Goal: Task Accomplishment & Management: Manage account settings

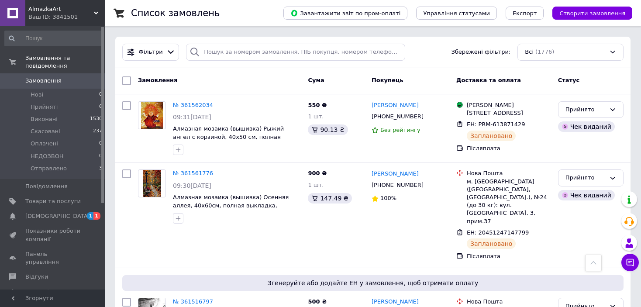
scroll to position [262, 0]
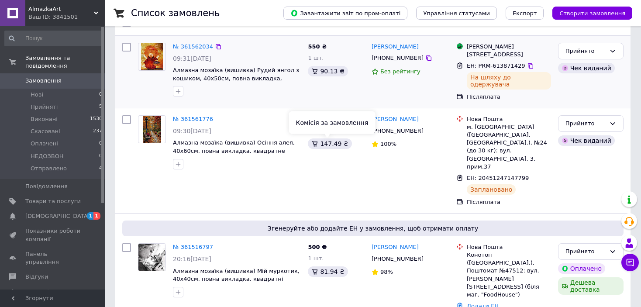
scroll to position [44, 0]
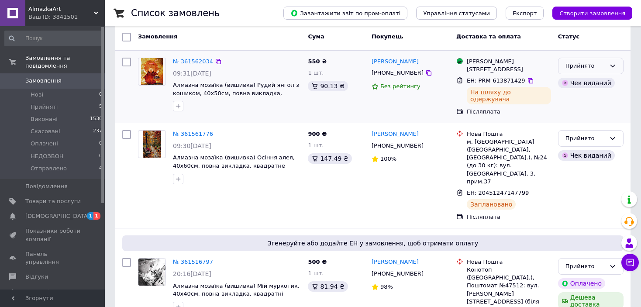
click at [611, 63] on icon at bounding box center [612, 65] width 7 height 7
click at [584, 140] on li "Отправлено" at bounding box center [590, 141] width 65 height 16
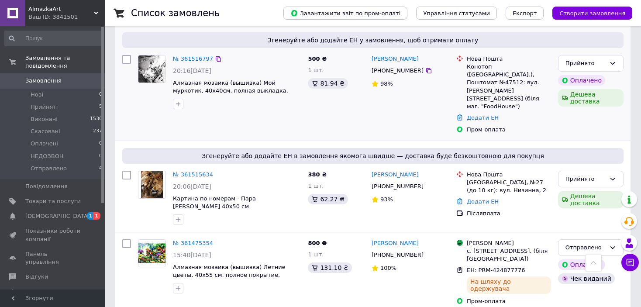
scroll to position [262, 0]
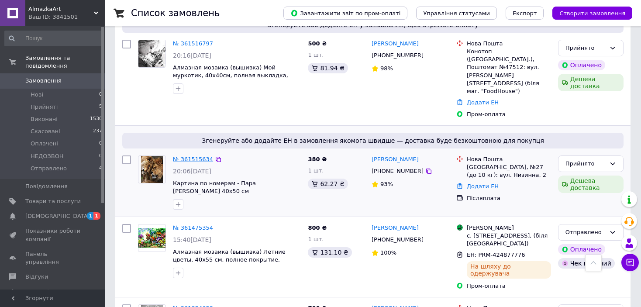
click at [199, 156] on link "№ 361515634" at bounding box center [193, 159] width 40 height 7
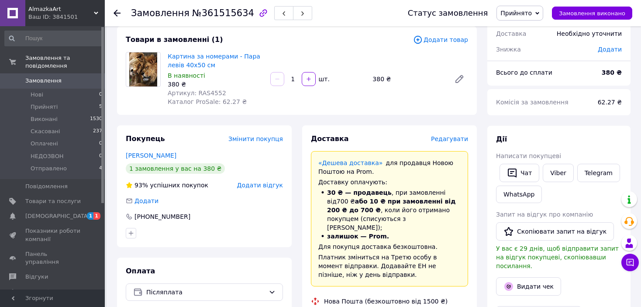
scroll to position [42, 0]
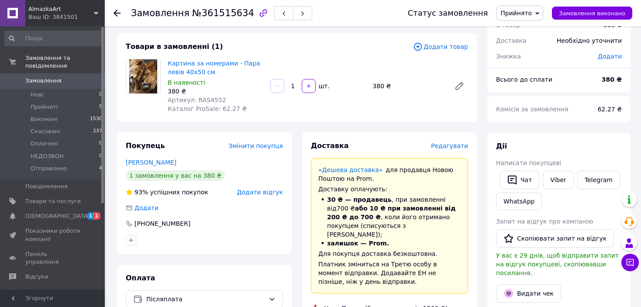
click at [116, 13] on use at bounding box center [116, 13] width 7 height 7
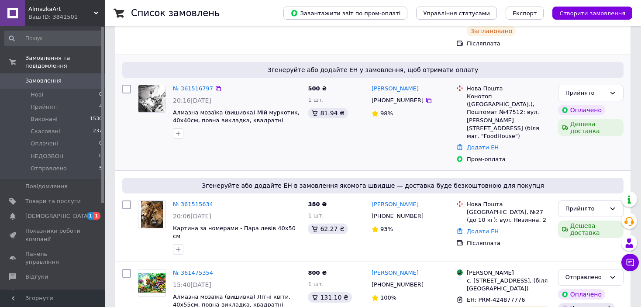
scroll to position [218, 0]
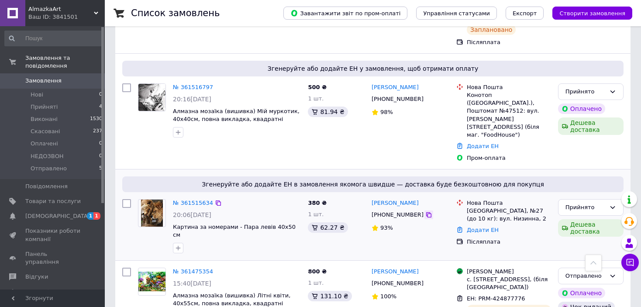
click at [425, 211] on icon at bounding box center [428, 214] width 7 height 7
click at [54, 212] on span "[DEMOGRAPHIC_DATA]" at bounding box center [57, 216] width 65 height 8
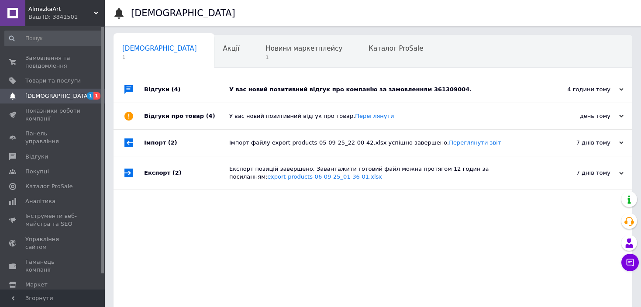
click at [423, 86] on div "У вас новий позитивний відгук про компанію за замовленням 361309004." at bounding box center [382, 90] width 307 height 8
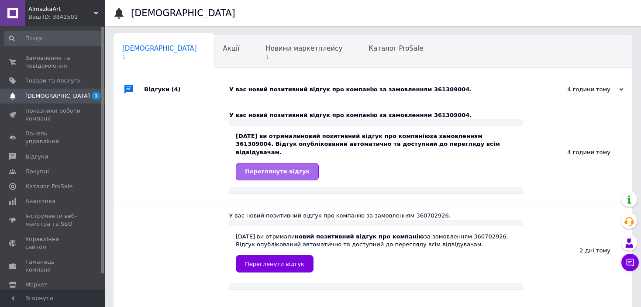
click at [267, 168] on span "Переглянути відгук" at bounding box center [277, 171] width 65 height 7
click at [58, 65] on span "Замовлення та повідомлення" at bounding box center [52, 62] width 55 height 16
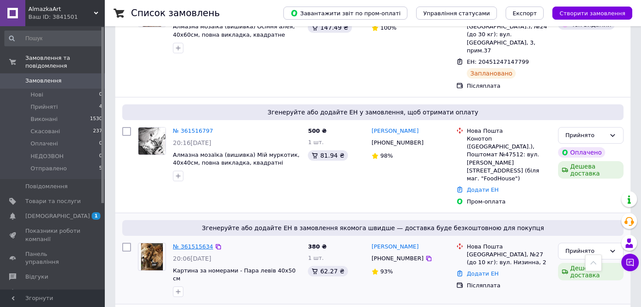
click at [206, 243] on link "№ 361515634" at bounding box center [193, 246] width 40 height 7
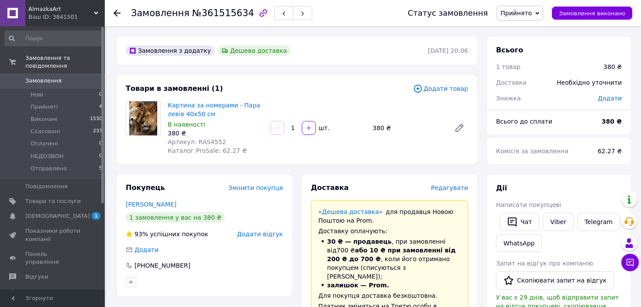
click at [446, 186] on span "Редагувати" at bounding box center [449, 187] width 37 height 7
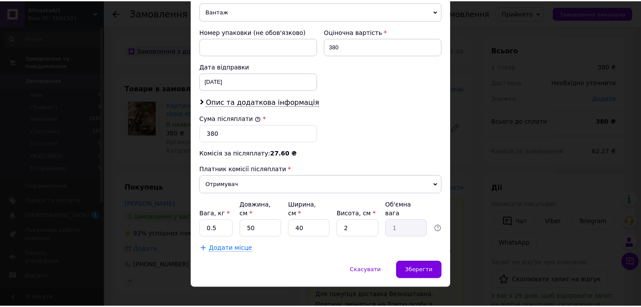
scroll to position [365, 0]
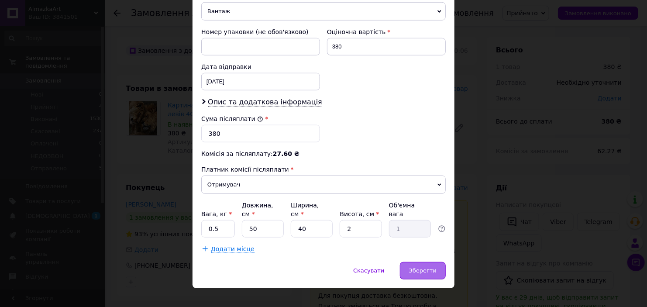
click at [410, 262] on div "Зберегти" at bounding box center [423, 270] width 46 height 17
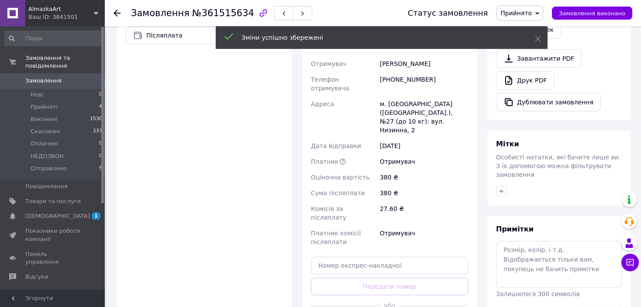
scroll to position [349, 0]
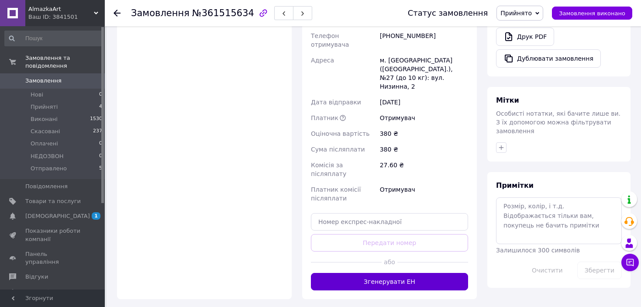
click at [398, 273] on button "Згенерувати ЕН" at bounding box center [389, 281] width 157 height 17
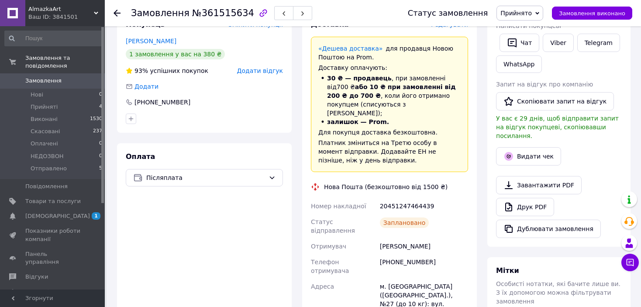
scroll to position [175, 0]
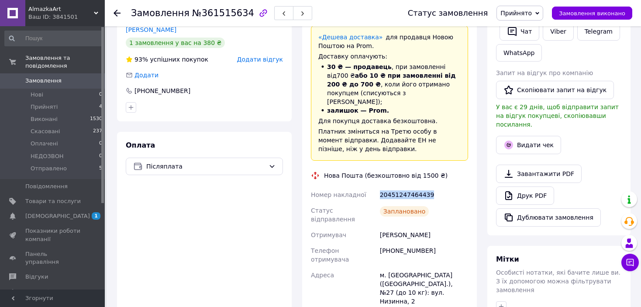
drag, startPoint x: 378, startPoint y: 183, endPoint x: 460, endPoint y: 180, distance: 82.1
click at [460, 187] on div "20451247464439" at bounding box center [424, 195] width 92 height 16
copy div "20451247464439"
drag, startPoint x: 384, startPoint y: 234, endPoint x: 432, endPoint y: 233, distance: 48.9
click at [433, 243] on div "[PHONE_NUMBER]" at bounding box center [424, 255] width 92 height 24
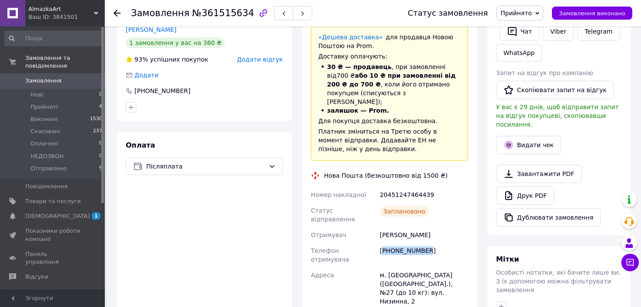
copy div "380994644396"
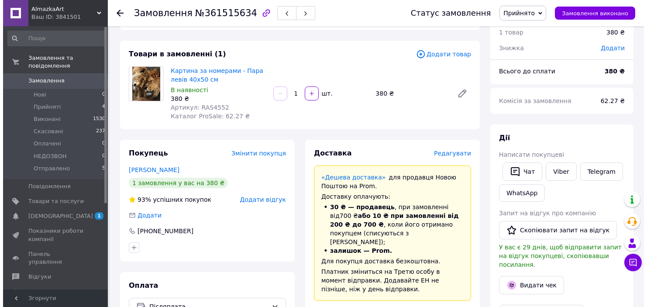
scroll to position [87, 0]
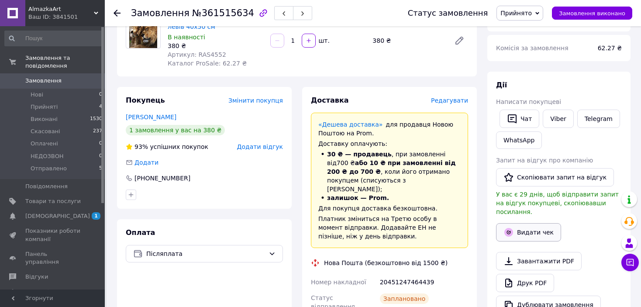
click at [520, 225] on button "Видати чек" at bounding box center [528, 232] width 65 height 18
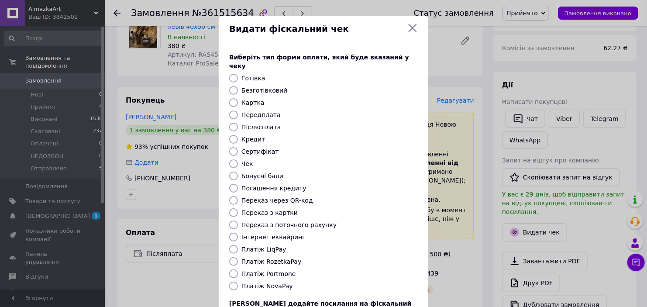
click at [232, 123] on input "Післясплата" at bounding box center [233, 127] width 9 height 9
radio input "true"
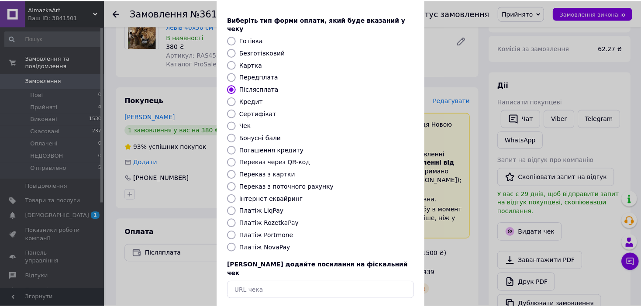
scroll to position [68, 0]
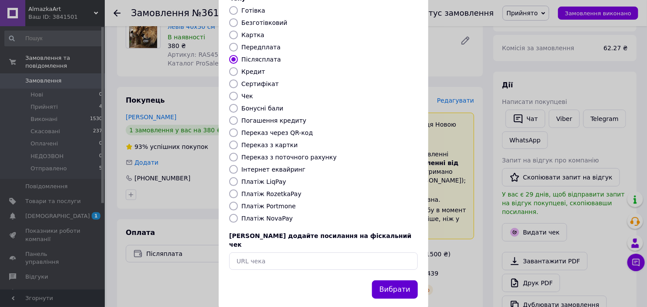
click at [388, 280] on button "Вибрати" at bounding box center [395, 289] width 46 height 19
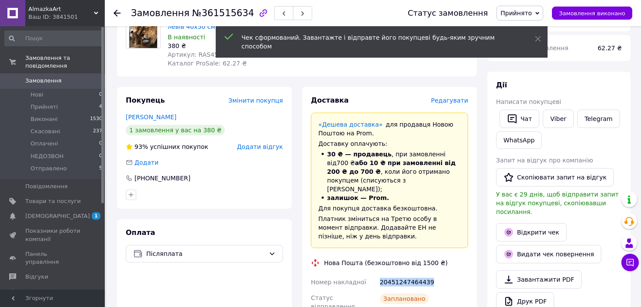
drag, startPoint x: 380, startPoint y: 271, endPoint x: 439, endPoint y: 271, distance: 58.9
click at [439, 274] on div "20451247464439" at bounding box center [424, 282] width 92 height 16
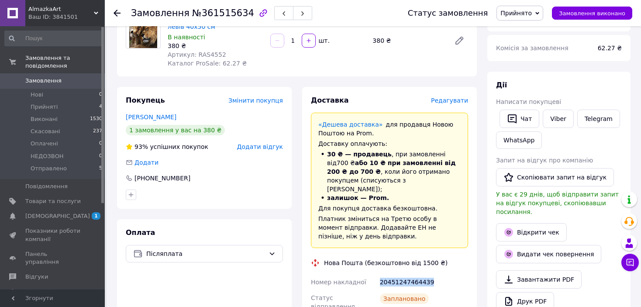
copy div "20451247464439"
click at [554, 119] on link "Viber" at bounding box center [557, 119] width 31 height 18
click at [118, 13] on use at bounding box center [116, 13] width 7 height 7
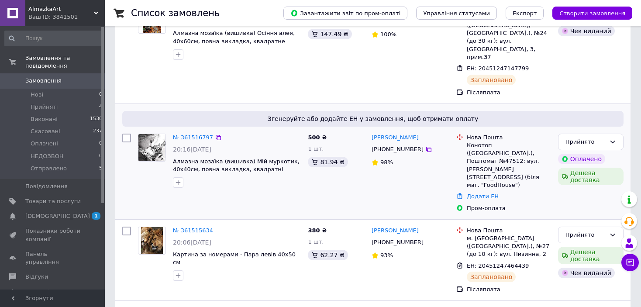
scroll to position [175, 0]
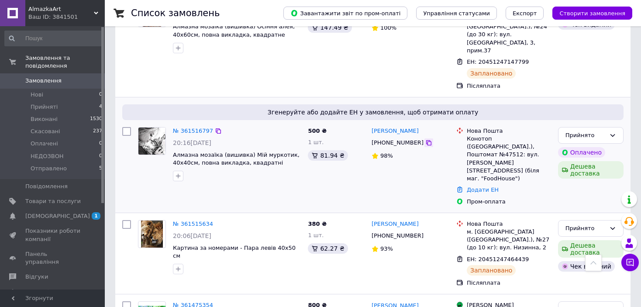
click at [424, 138] on div at bounding box center [428, 142] width 9 height 9
click at [426, 140] on icon at bounding box center [428, 142] width 5 height 5
click at [193, 127] on link "№ 361516797" at bounding box center [193, 130] width 40 height 7
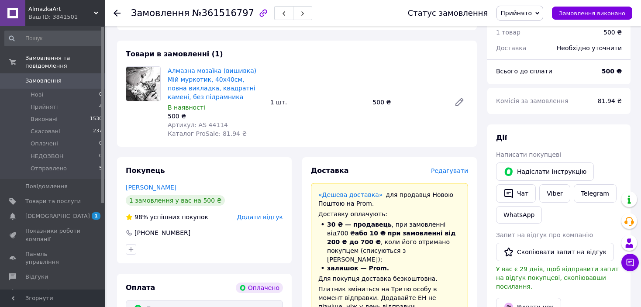
scroll to position [305, 0]
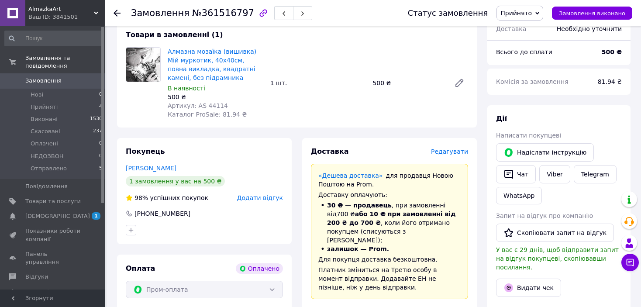
click at [454, 148] on span "Редагувати" at bounding box center [449, 151] width 37 height 7
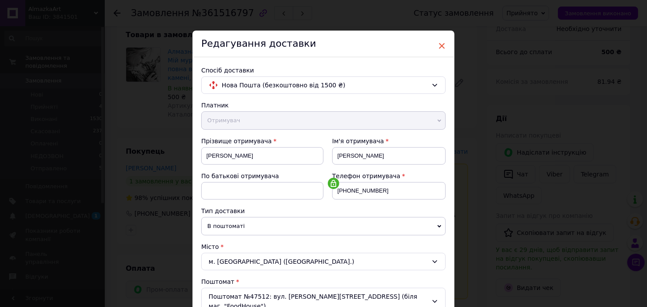
click at [441, 47] on span "×" at bounding box center [442, 45] width 8 height 15
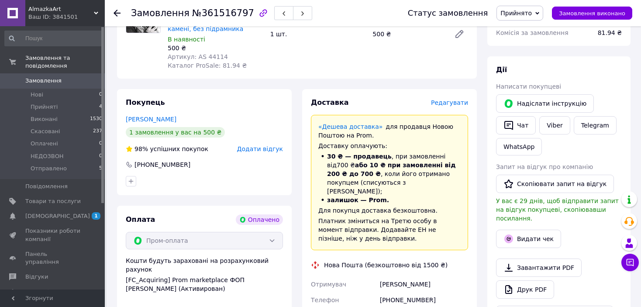
scroll to position [349, 0]
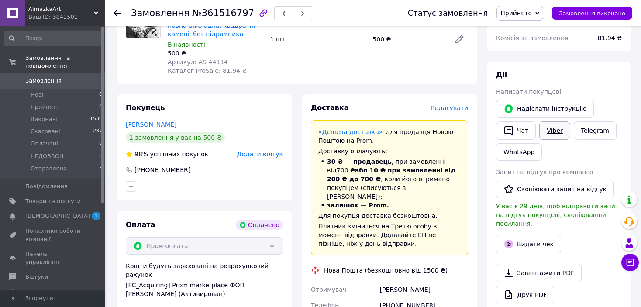
click at [553, 121] on link "Viber" at bounding box center [554, 130] width 31 height 18
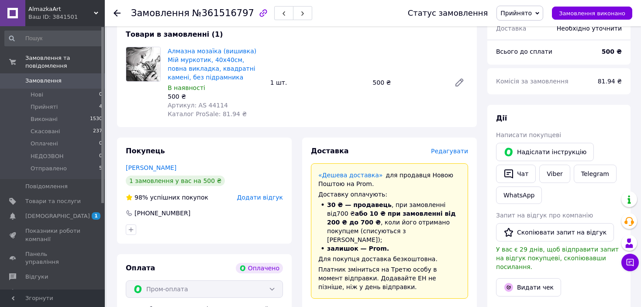
scroll to position [305, 0]
click at [543, 16] on span "Прийнято" at bounding box center [519, 13] width 47 height 15
click at [534, 66] on li "НЕДОЗВОН" at bounding box center [520, 69] width 46 height 13
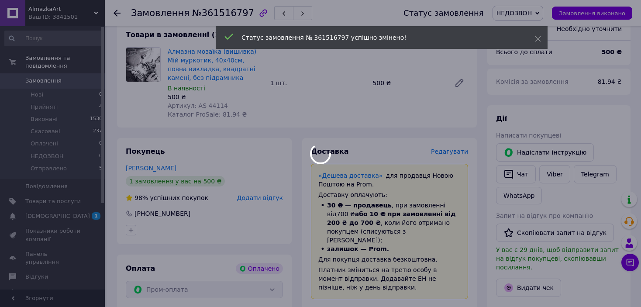
click at [69, 208] on div at bounding box center [320, 153] width 641 height 307
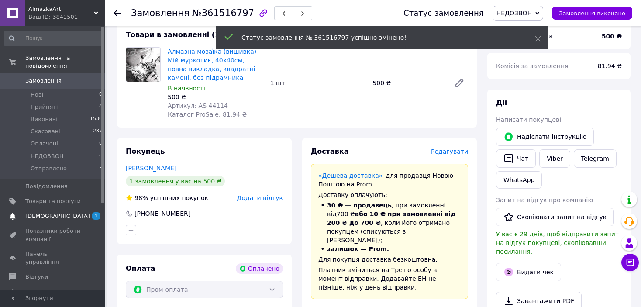
click at [48, 212] on span "[DEMOGRAPHIC_DATA]" at bounding box center [57, 216] width 65 height 8
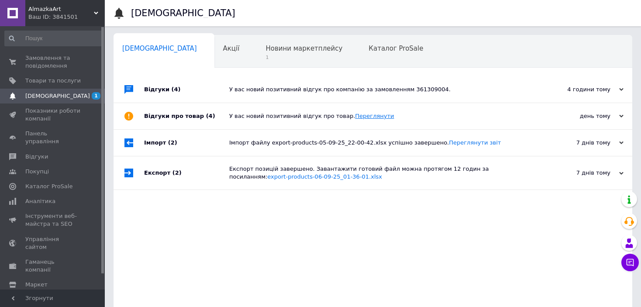
click at [360, 115] on link "Переглянути" at bounding box center [374, 116] width 39 height 7
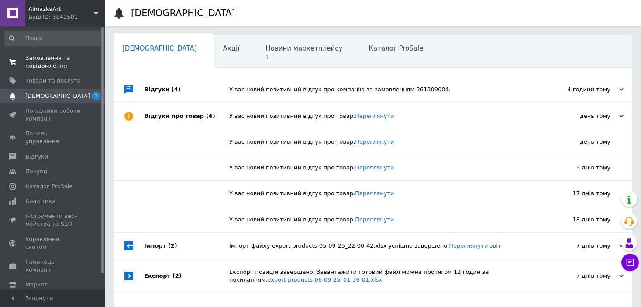
click at [45, 64] on span "Замовлення та повідомлення" at bounding box center [52, 62] width 55 height 16
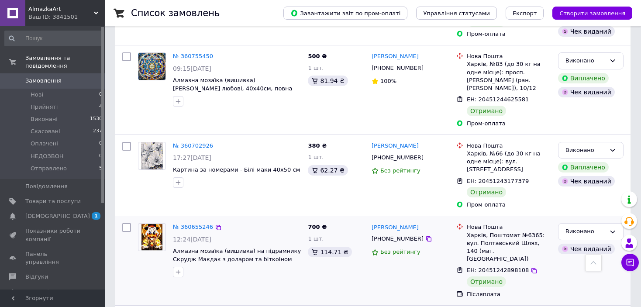
scroll to position [1091, 0]
